Goal: Task Accomplishment & Management: Manage account settings

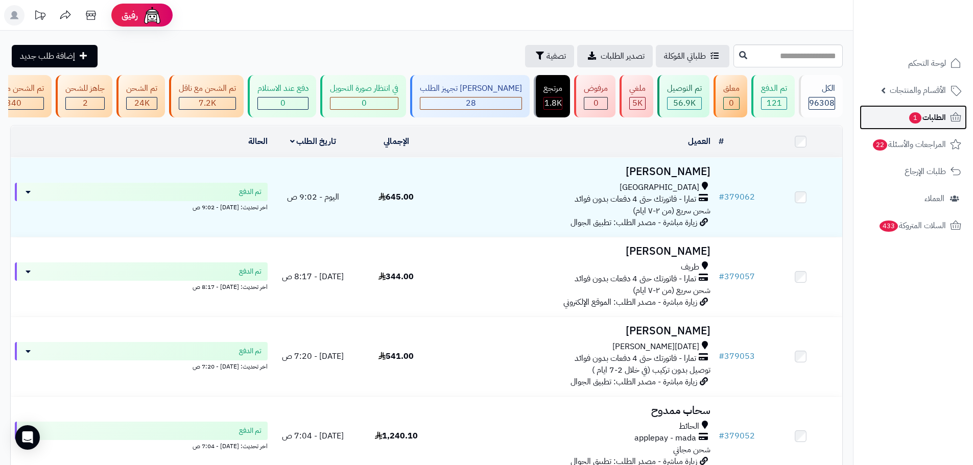
click at [904, 112] on link "الطلبات 1" at bounding box center [912, 117] width 107 height 25
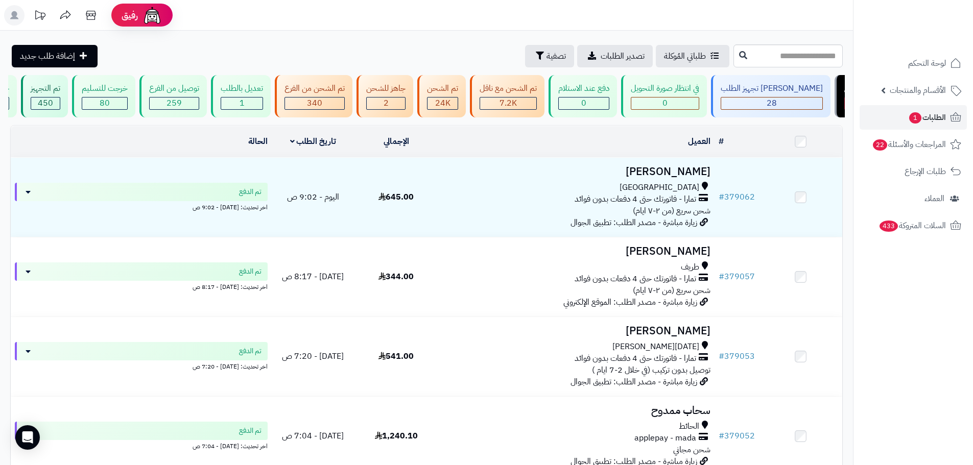
scroll to position [0, 1]
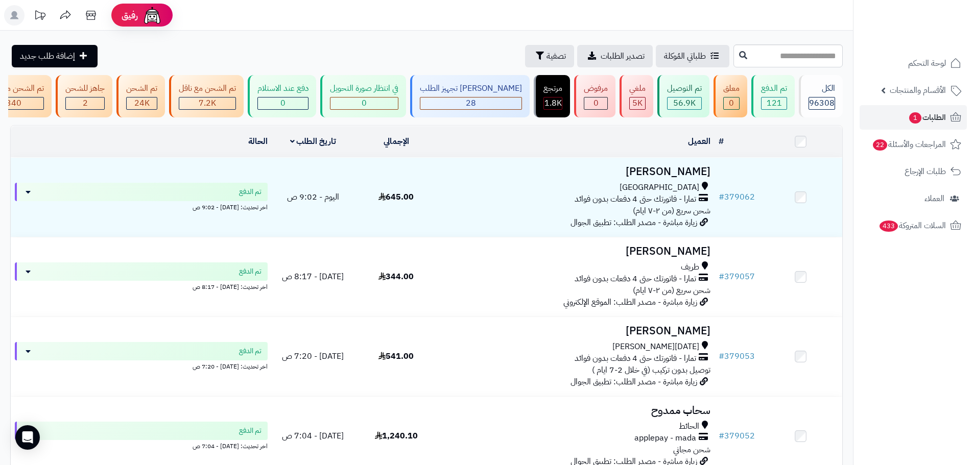
click at [913, 115] on span "1" at bounding box center [914, 118] width 13 height 12
click at [913, 115] on span "1" at bounding box center [915, 117] width 12 height 11
click at [909, 58] on span "لوحة التحكم" at bounding box center [926, 63] width 37 height 14
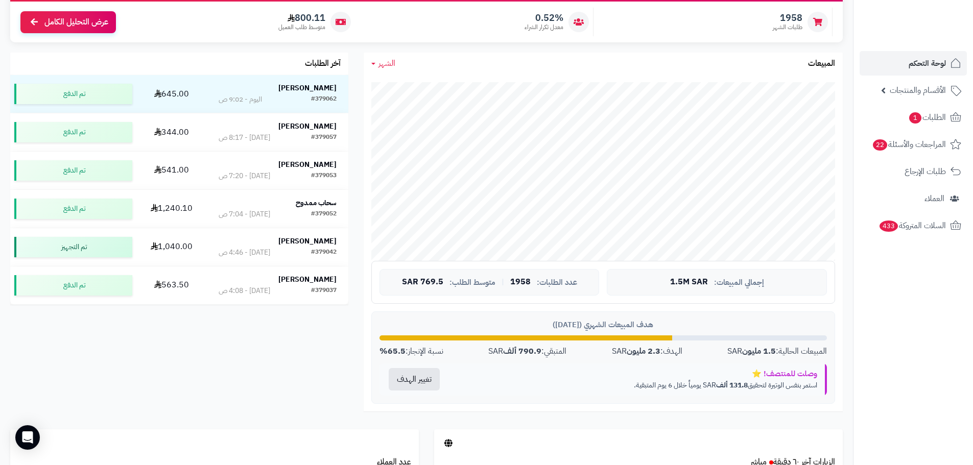
scroll to position [153, 0]
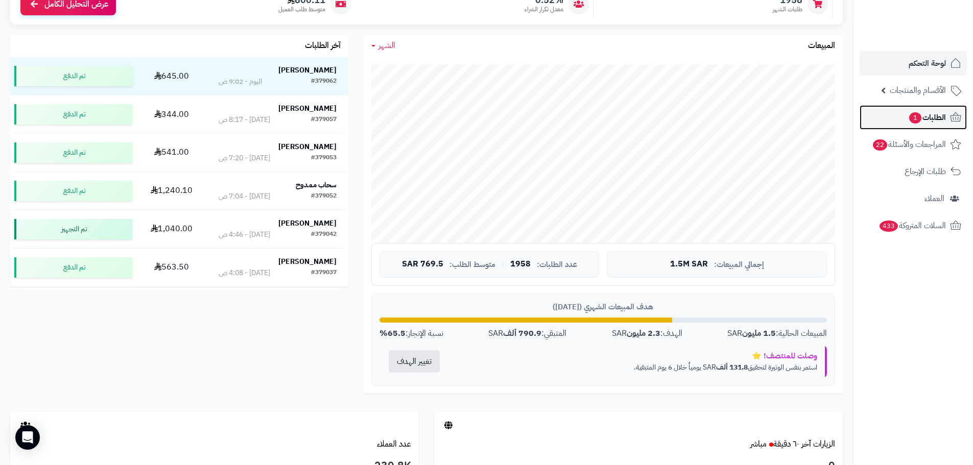
click at [931, 119] on span "الطلبات 1" at bounding box center [927, 117] width 38 height 14
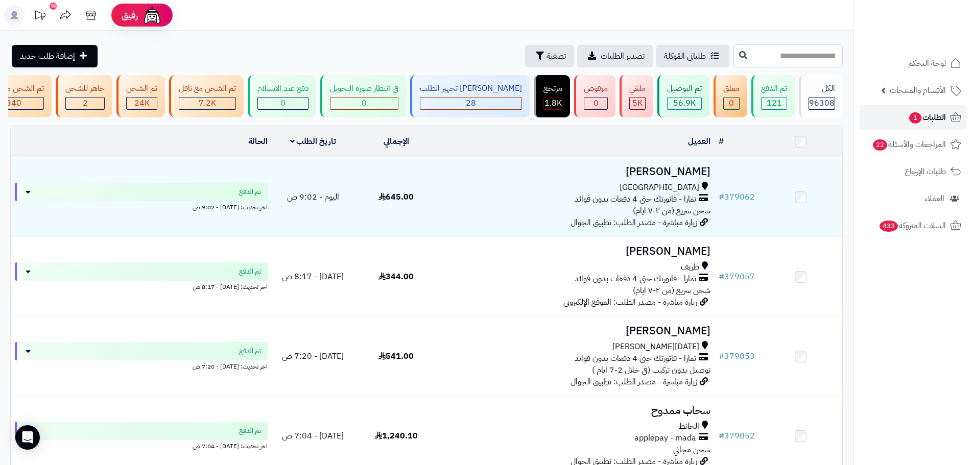
click at [916, 119] on span "1" at bounding box center [915, 117] width 12 height 11
click at [899, 127] on link "الطلبات 1" at bounding box center [912, 117] width 107 height 25
click at [877, 115] on link "الطلبات 1" at bounding box center [912, 117] width 107 height 25
click at [932, 118] on span "الطلبات 1" at bounding box center [927, 117] width 38 height 14
click at [875, 123] on link "الطلبات 1" at bounding box center [912, 117] width 107 height 25
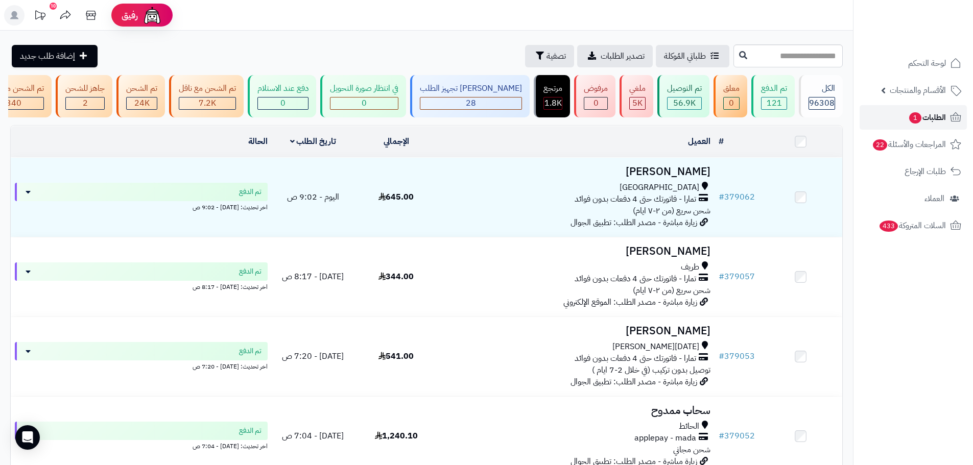
click at [903, 113] on link "الطلبات 1" at bounding box center [912, 117] width 107 height 25
click at [913, 112] on span "1" at bounding box center [915, 117] width 12 height 11
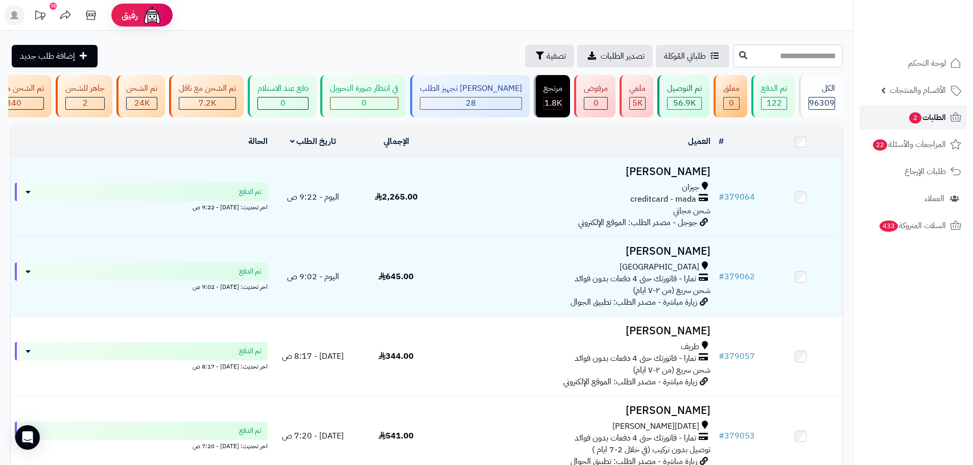
click at [879, 110] on link "الطلبات 2" at bounding box center [912, 117] width 107 height 25
click at [896, 115] on link "الطلبات 2" at bounding box center [912, 117] width 107 height 25
click at [926, 119] on span "الطلبات 2" at bounding box center [927, 117] width 38 height 14
click at [868, 111] on link "الطلبات 2" at bounding box center [912, 117] width 107 height 25
click at [868, 124] on link "الطلبات 2" at bounding box center [912, 117] width 107 height 25
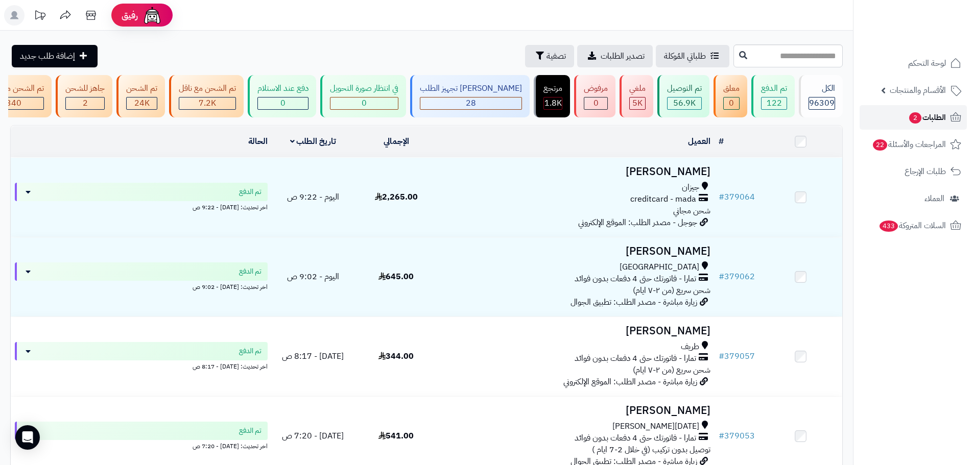
click at [911, 126] on link "الطلبات 2" at bounding box center [912, 117] width 107 height 25
click at [912, 128] on link "الطلبات 2" at bounding box center [912, 117] width 107 height 25
click at [891, 116] on link "الطلبات 2" at bounding box center [912, 117] width 107 height 25
click at [889, 123] on link "الطلبات 2" at bounding box center [912, 117] width 107 height 25
click at [873, 127] on link "الطلبات 2" at bounding box center [912, 117] width 107 height 25
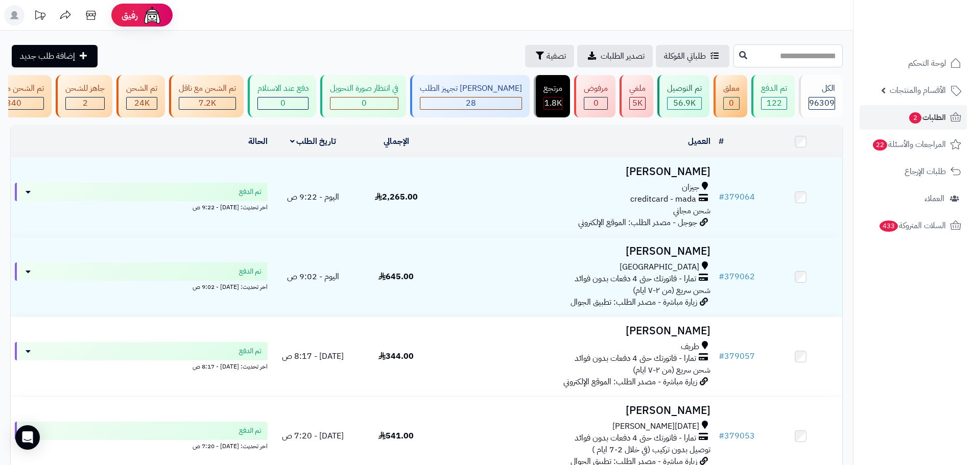
click at [733, 56] on input "text" at bounding box center [787, 55] width 109 height 23
paste input "******"
type input "******"
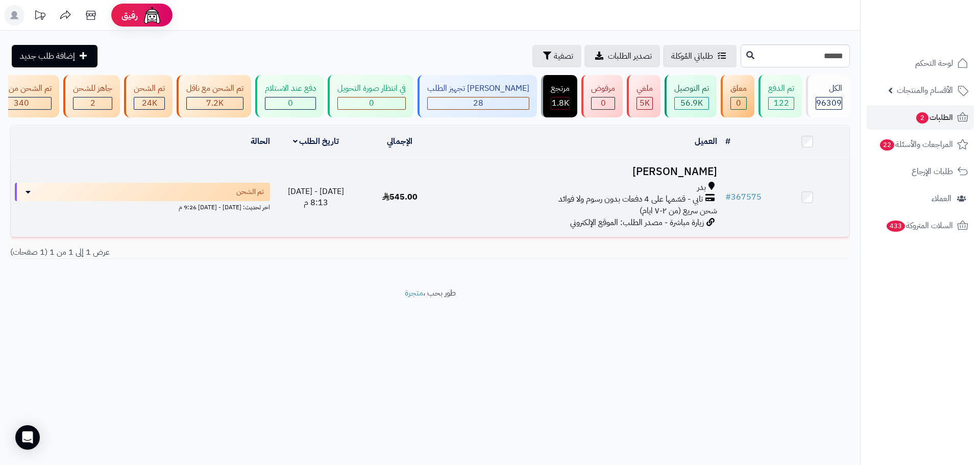
click at [577, 192] on div "بدر" at bounding box center [581, 188] width 271 height 12
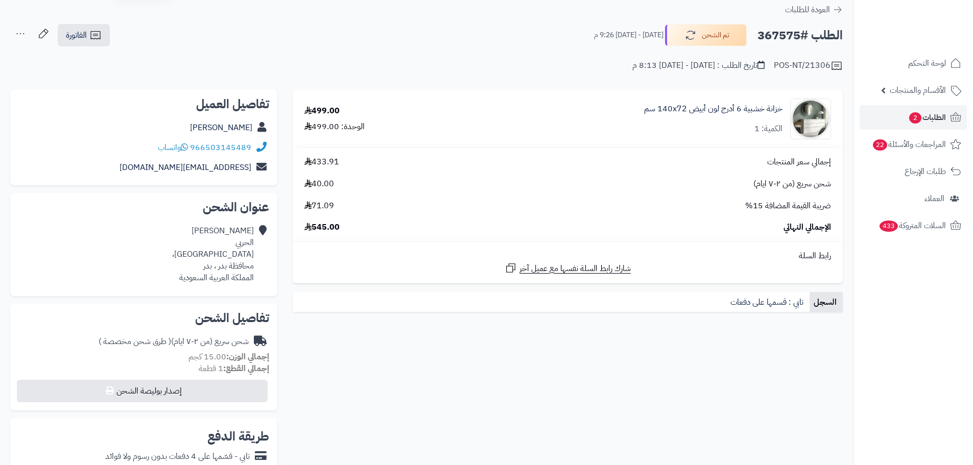
scroll to position [51, 0]
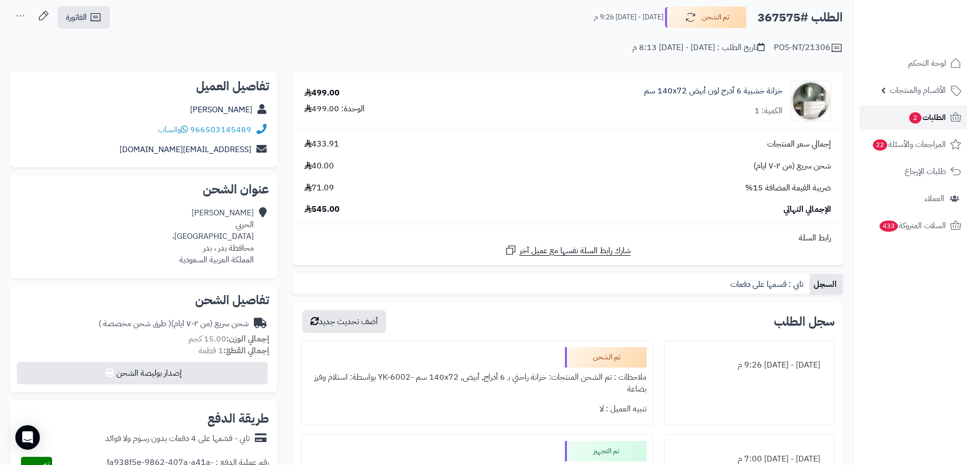
click at [889, 115] on link "الطلبات 2" at bounding box center [912, 117] width 107 height 25
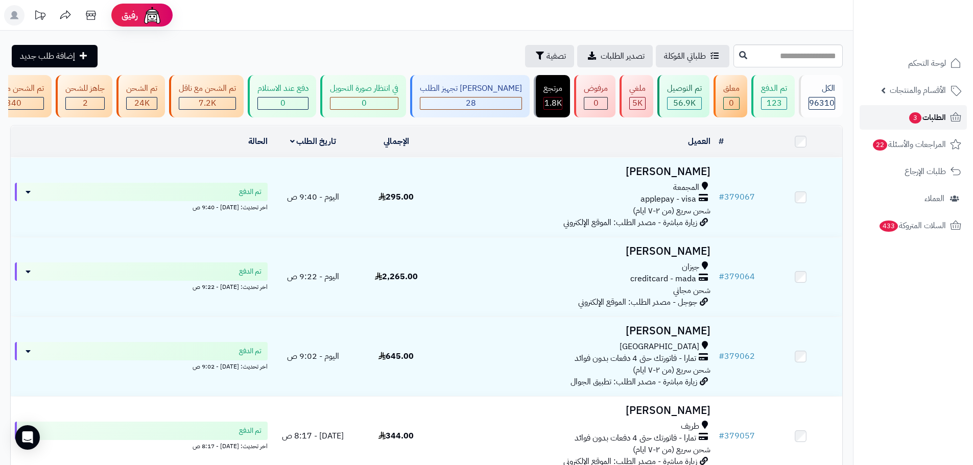
click at [915, 118] on span "3" at bounding box center [915, 117] width 12 height 11
click at [901, 128] on link "الطلبات 3" at bounding box center [912, 117] width 107 height 25
drag, startPoint x: 904, startPoint y: 123, endPoint x: 895, endPoint y: 115, distance: 11.6
click at [904, 123] on link "الطلبات 3" at bounding box center [912, 117] width 107 height 25
click at [917, 117] on span "3" at bounding box center [915, 117] width 12 height 11
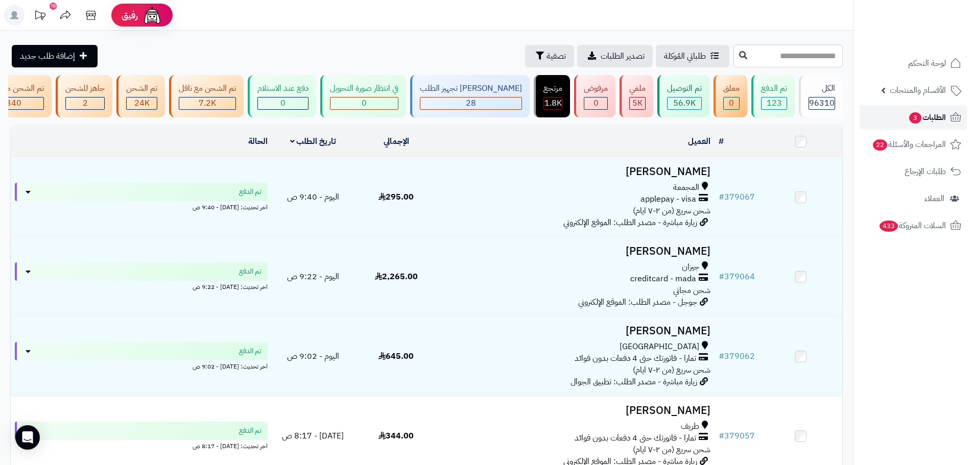
click at [878, 117] on link "الطلبات 3" at bounding box center [912, 117] width 107 height 25
click at [907, 50] on nav "لوحة التحكم الأقسام والمنتجات المنتجات الأقسام الماركات مواصفات المنتجات مواصفا…" at bounding box center [913, 245] width 120 height 465
click at [869, 120] on link "الطلبات 3" at bounding box center [912, 117] width 107 height 25
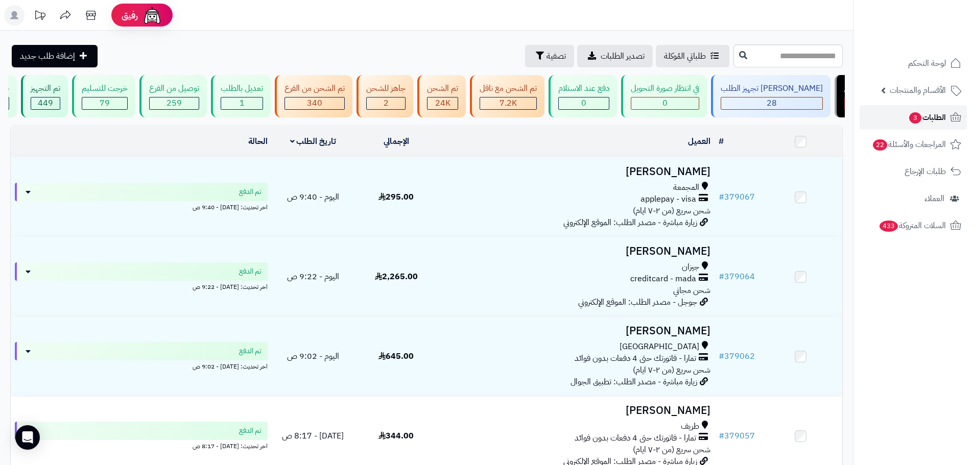
click at [902, 113] on link "الطلبات 3" at bounding box center [912, 117] width 107 height 25
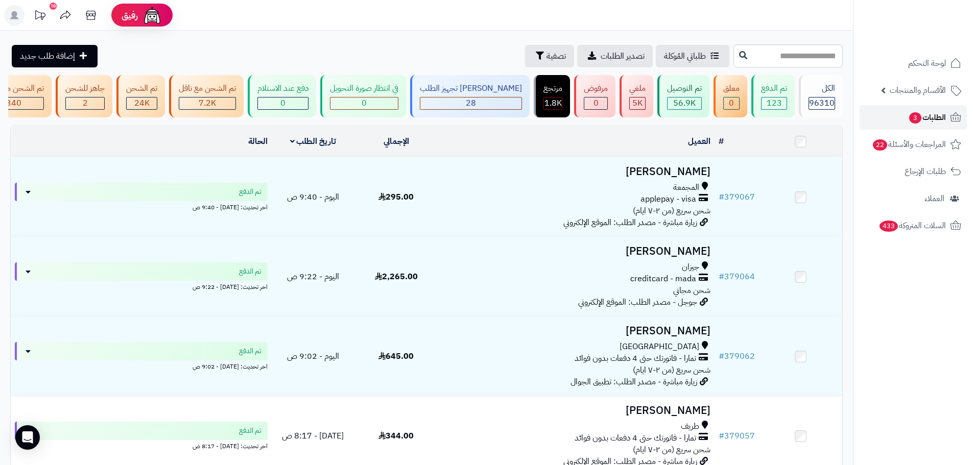
click at [902, 113] on link "الطلبات 3" at bounding box center [912, 117] width 107 height 25
click at [928, 109] on link "الطلبات 3" at bounding box center [912, 117] width 107 height 25
click at [910, 110] on link "الطلبات 3" at bounding box center [912, 117] width 107 height 25
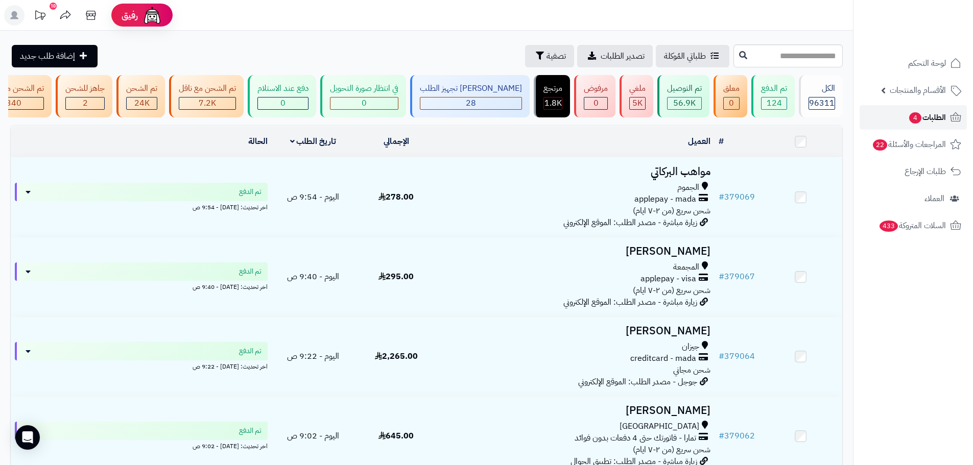
click at [910, 110] on link "الطلبات 4" at bounding box center [912, 117] width 107 height 25
click at [895, 121] on link "الطلبات 4" at bounding box center [912, 117] width 107 height 25
click at [888, 121] on link "الطلبات 4" at bounding box center [912, 117] width 107 height 25
click at [888, 124] on link "الطلبات" at bounding box center [912, 117] width 107 height 25
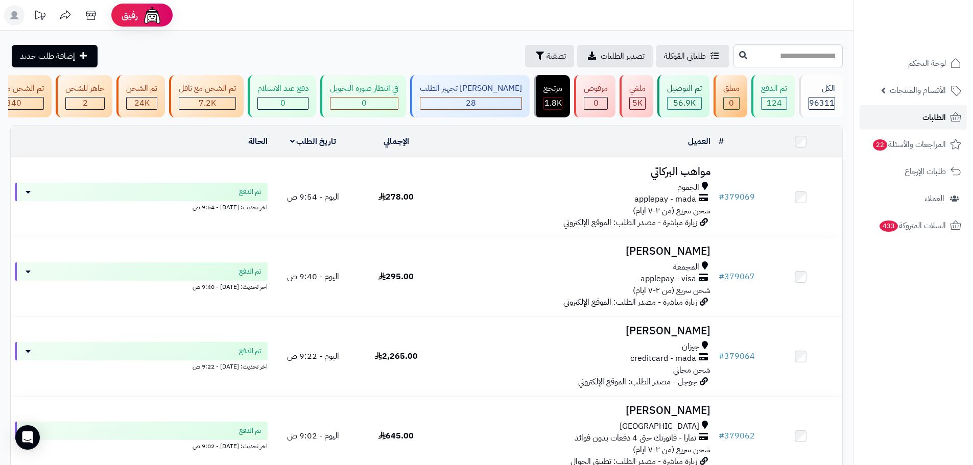
click at [904, 120] on link "الطلبات" at bounding box center [912, 117] width 107 height 25
click at [936, 111] on span "الطلبات" at bounding box center [933, 117] width 23 height 14
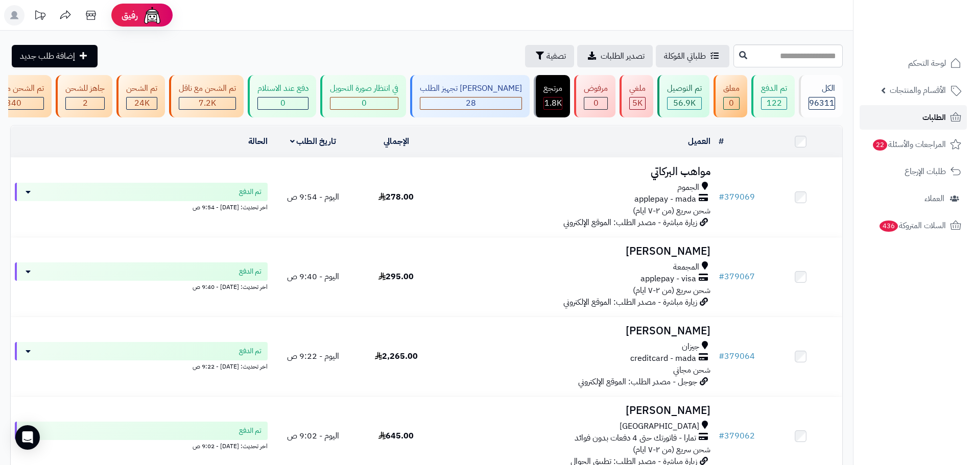
click at [889, 127] on link "الطلبات" at bounding box center [912, 117] width 107 height 25
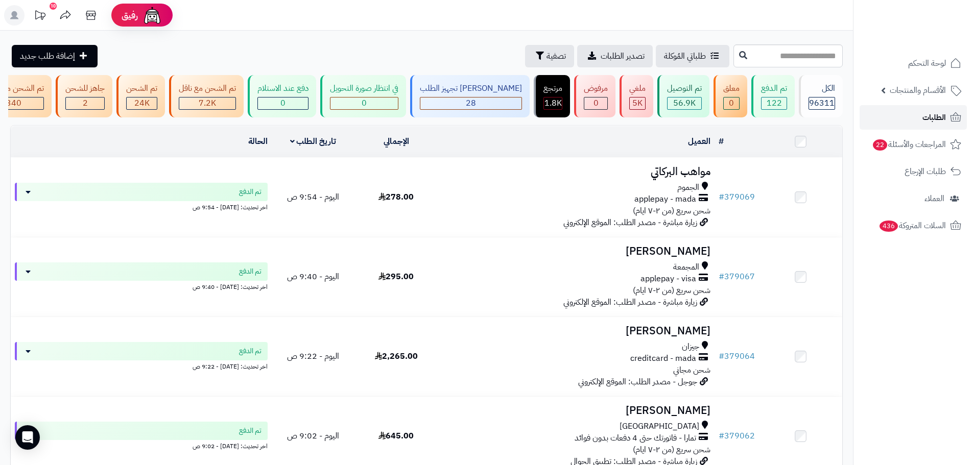
click at [888, 125] on link "الطلبات" at bounding box center [912, 117] width 107 height 25
click at [892, 117] on link "الطلبات" at bounding box center [912, 117] width 107 height 25
click at [877, 120] on link "الطلبات" at bounding box center [912, 117] width 107 height 25
click at [883, 110] on link "الطلبات" at bounding box center [912, 117] width 107 height 25
click at [918, 126] on link "الطلبات" at bounding box center [912, 117] width 107 height 25
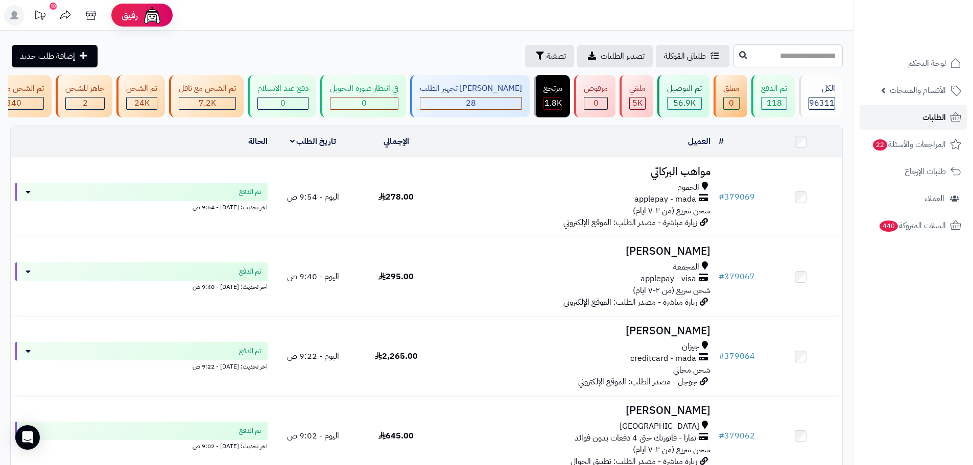
click at [881, 119] on link "الطلبات" at bounding box center [912, 117] width 107 height 25
click at [887, 118] on link "الطلبات" at bounding box center [912, 117] width 107 height 25
click at [905, 115] on link "الطلبات" at bounding box center [912, 117] width 107 height 25
click at [904, 123] on link "الطلبات" at bounding box center [912, 117] width 107 height 25
click at [918, 124] on link "الطلبات" at bounding box center [912, 117] width 107 height 25
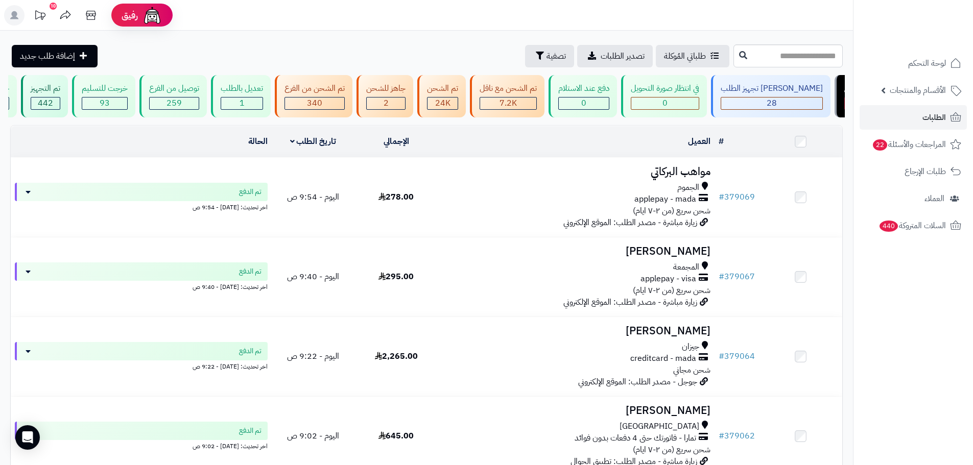
scroll to position [0, 1]
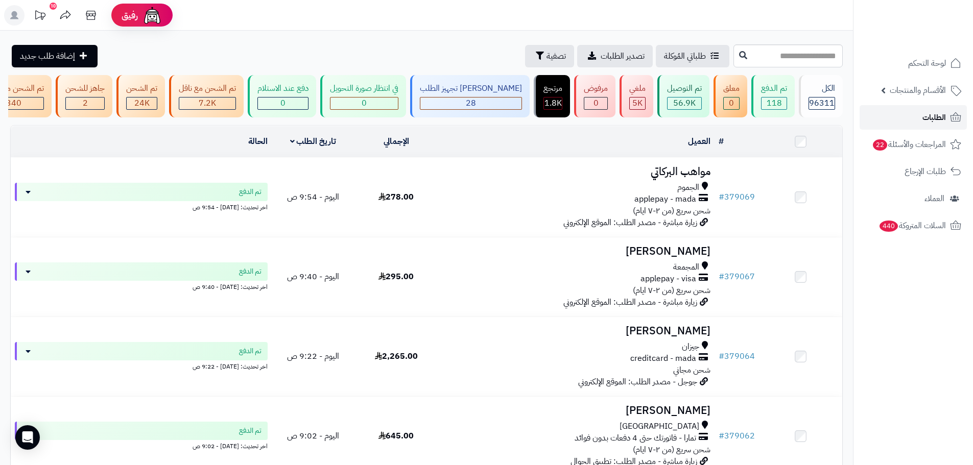
click at [882, 118] on link "الطلبات" at bounding box center [912, 117] width 107 height 25
click at [869, 116] on link "الطلبات" at bounding box center [912, 117] width 107 height 25
click at [913, 120] on link "الطلبات" at bounding box center [912, 117] width 107 height 25
click at [906, 128] on link "الطلبات" at bounding box center [912, 117] width 107 height 25
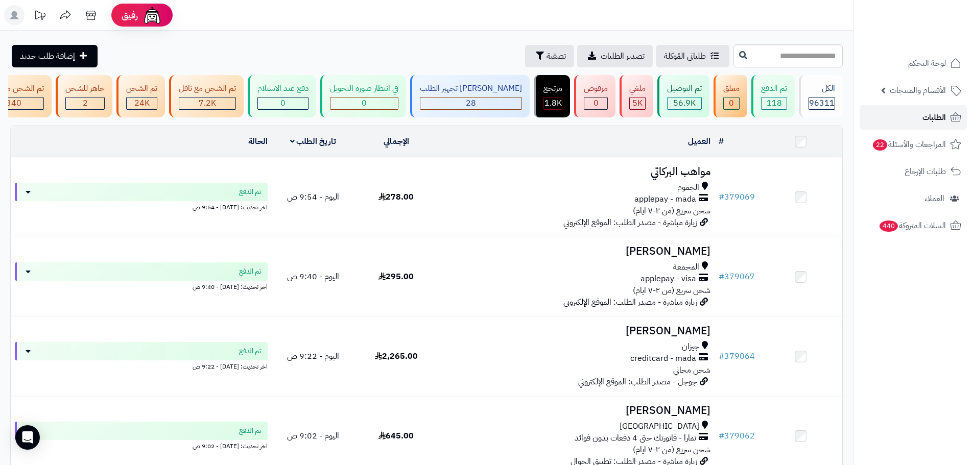
click at [929, 121] on span "الطلبات" at bounding box center [933, 117] width 23 height 14
click at [878, 114] on link "الطلبات" at bounding box center [912, 117] width 107 height 25
click at [874, 108] on link "الطلبات" at bounding box center [912, 117] width 107 height 25
click at [881, 111] on link "الطلبات" at bounding box center [912, 117] width 107 height 25
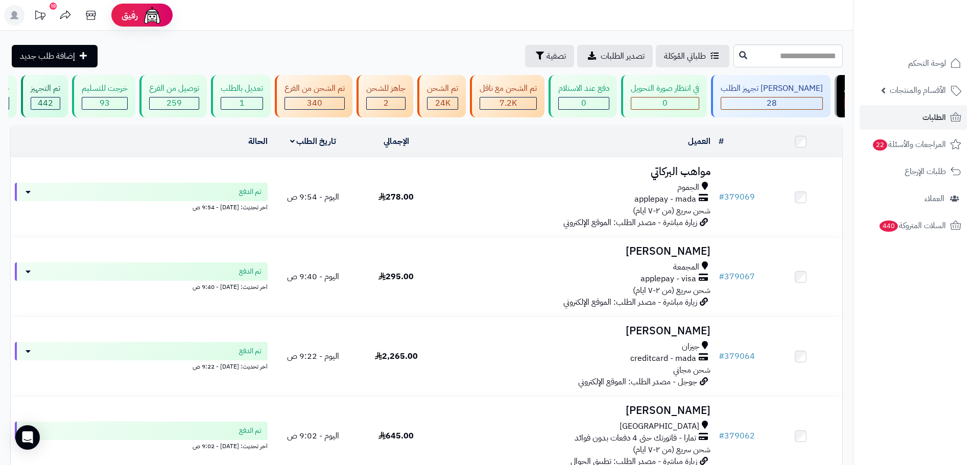
scroll to position [0, 1]
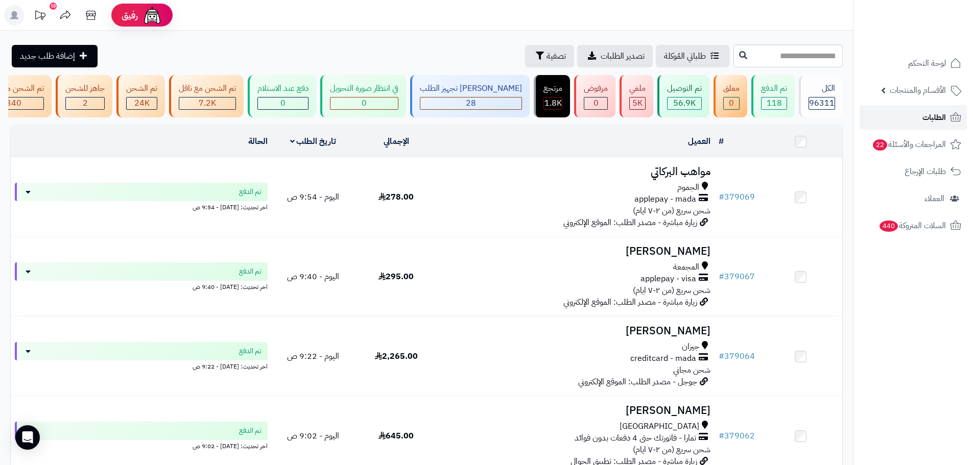
click at [907, 129] on link "الطلبات" at bounding box center [912, 117] width 107 height 25
click at [898, 121] on link "الطلبات" at bounding box center [912, 117] width 107 height 25
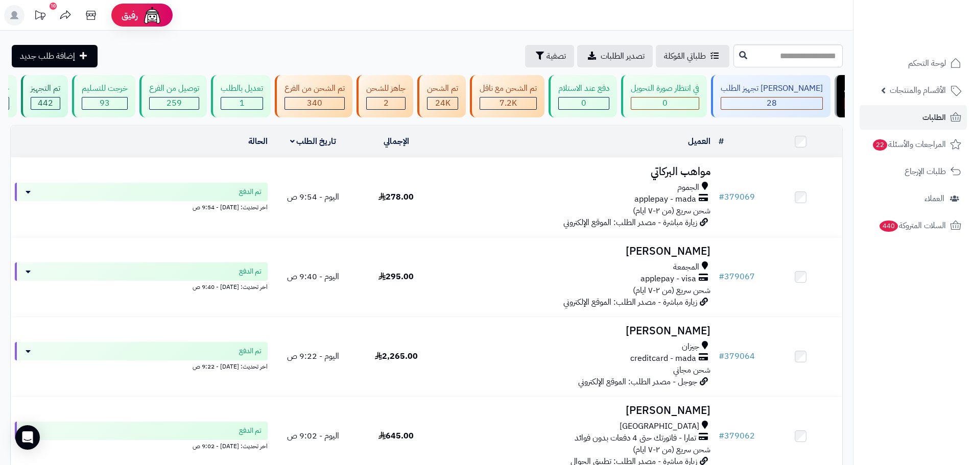
scroll to position [0, 1]
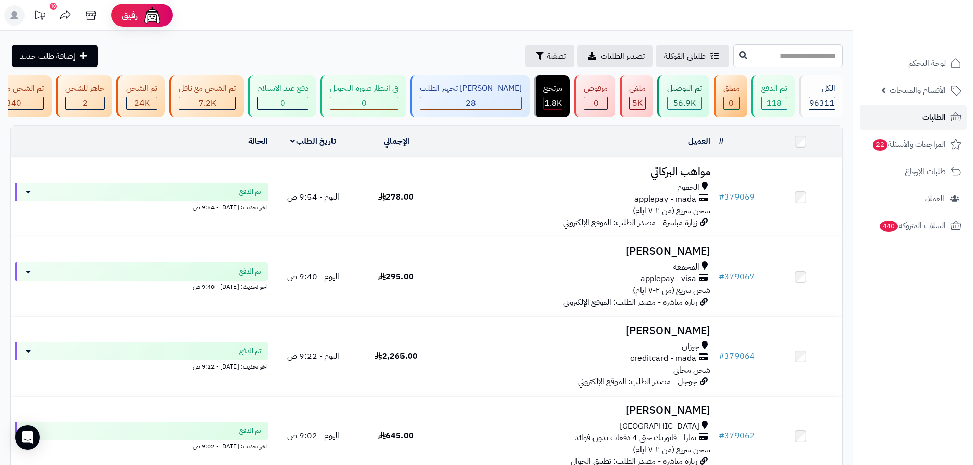
click at [886, 122] on link "الطلبات" at bounding box center [912, 117] width 107 height 25
click at [871, 117] on link "الطلبات" at bounding box center [912, 117] width 107 height 25
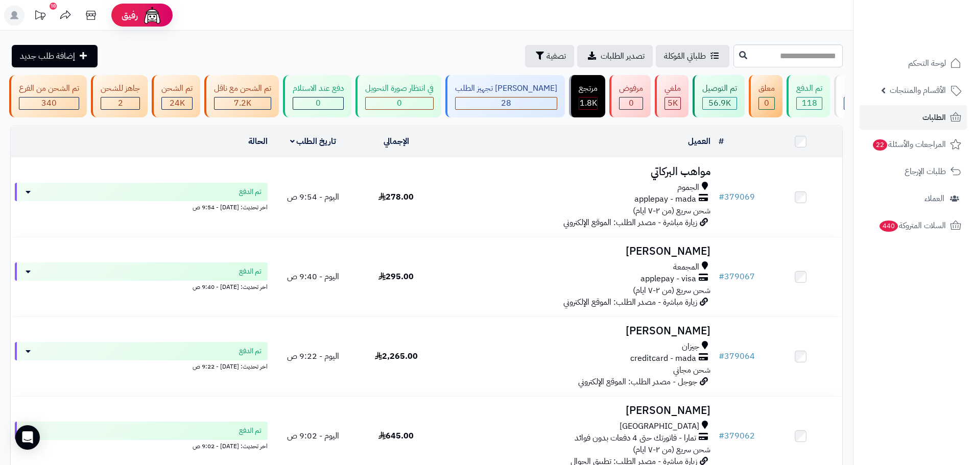
scroll to position [0, 1]
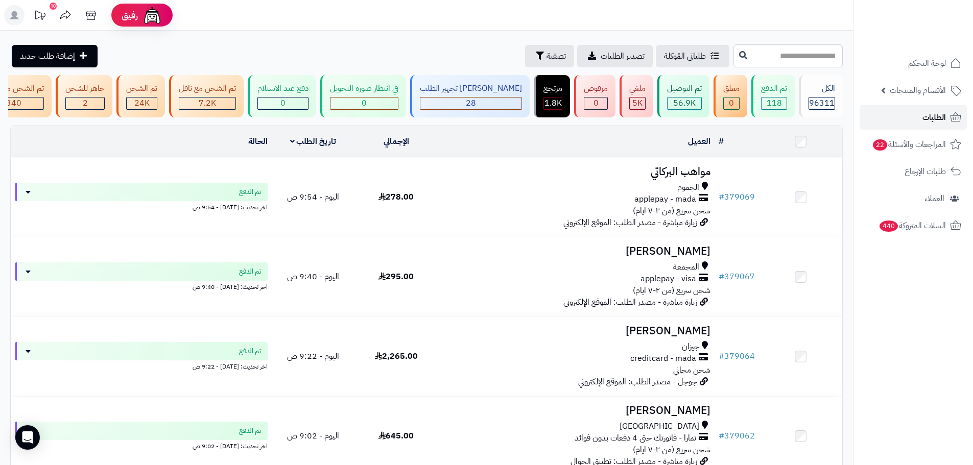
click at [892, 123] on link "الطلبات" at bounding box center [912, 117] width 107 height 25
click at [926, 117] on span "الطلبات" at bounding box center [933, 117] width 23 height 14
click at [936, 125] on link "الطلبات" at bounding box center [912, 117] width 107 height 25
click at [934, 114] on span "الطلبات" at bounding box center [933, 117] width 23 height 14
click at [882, 115] on link "الطلبات" at bounding box center [912, 117] width 107 height 25
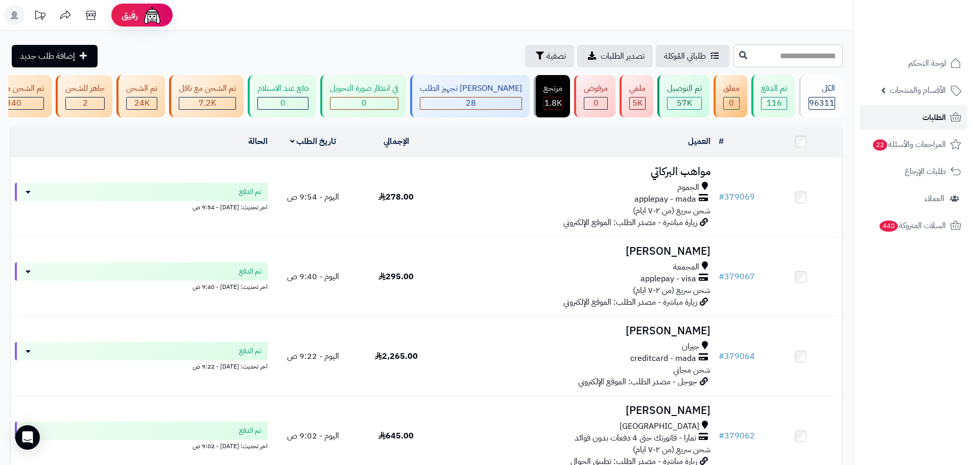
click at [894, 127] on link "الطلبات" at bounding box center [912, 117] width 107 height 25
click at [916, 121] on link "الطلبات" at bounding box center [912, 117] width 107 height 25
click at [913, 114] on link "الطلبات" at bounding box center [912, 117] width 107 height 25
click at [900, 113] on link "الطلبات" at bounding box center [912, 117] width 107 height 25
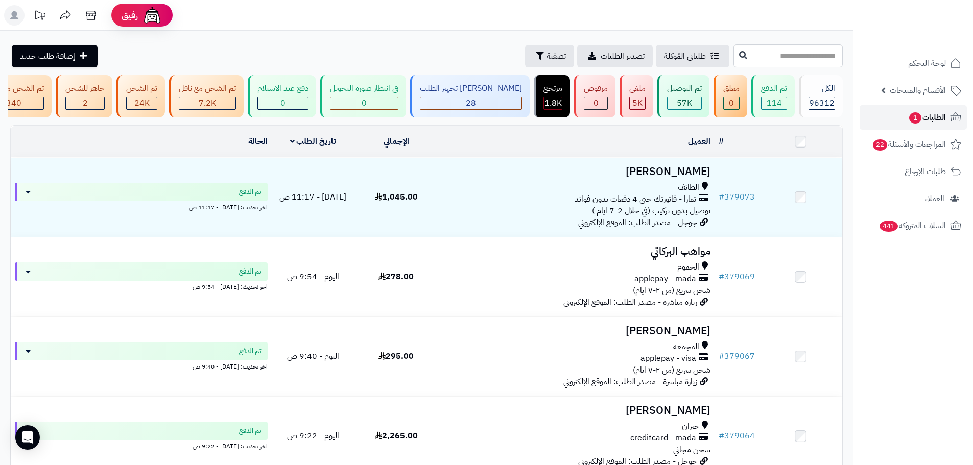
click at [883, 115] on link "الطلبات 1" at bounding box center [912, 117] width 107 height 25
click at [900, 123] on link "الطلبات 1" at bounding box center [912, 117] width 107 height 25
click at [908, 119] on span "الطلبات 1" at bounding box center [927, 117] width 38 height 14
click at [884, 125] on link "الطلبات 1" at bounding box center [912, 117] width 107 height 25
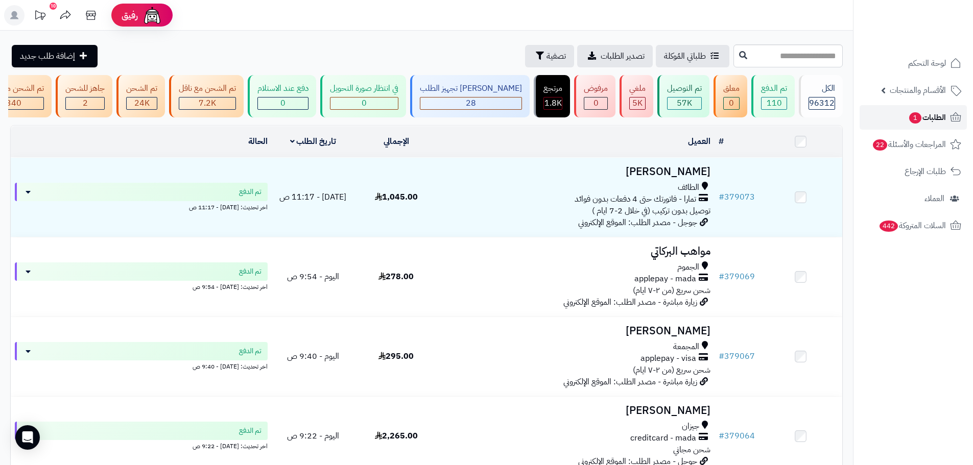
click at [883, 127] on link "الطلبات 1" at bounding box center [912, 117] width 107 height 25
